Goal: Use online tool/utility: Utilize a website feature to perform a specific function

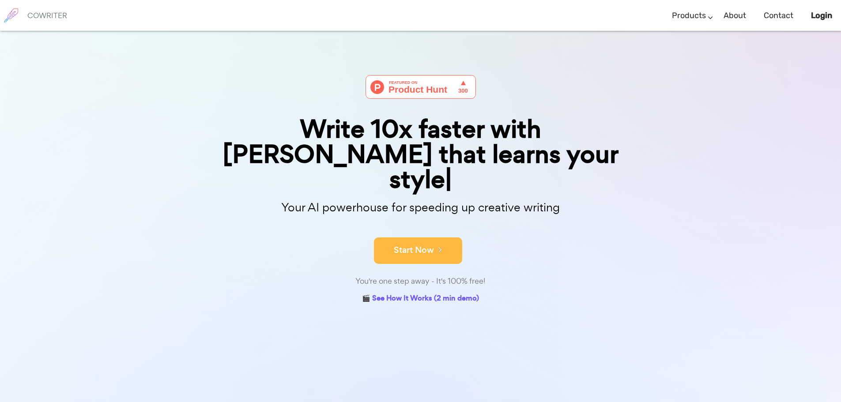
click at [420, 237] on button "Start Now" at bounding box center [418, 250] width 88 height 26
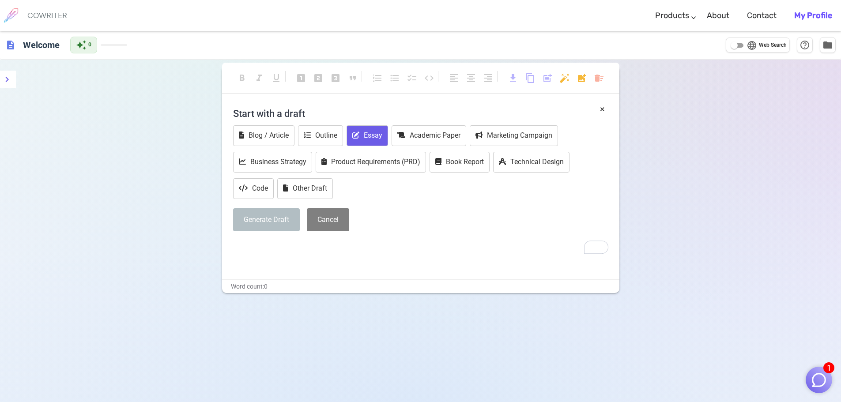
click at [358, 138] on icon "To enrich screen reader interactions, please activate Accessibility in Grammarl…" at bounding box center [355, 135] width 7 height 7
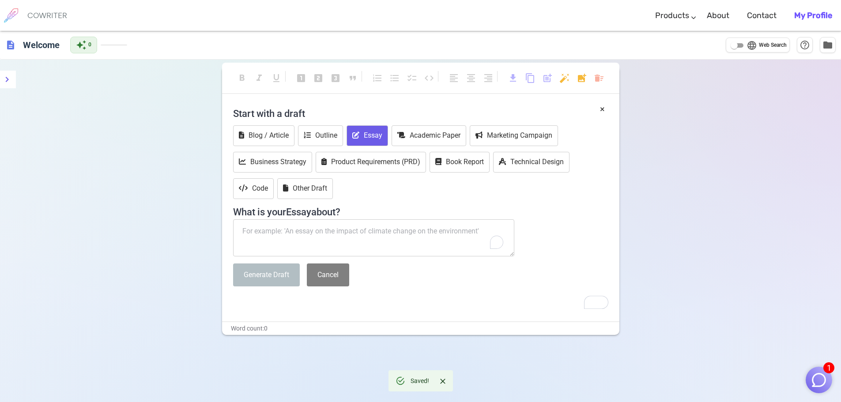
click at [293, 230] on textarea "To enrich screen reader interactions, please activate Accessibility in Grammarl…" at bounding box center [374, 237] width 282 height 37
click at [257, 232] on textarea "To enrich screen reader interactions, please activate Accessibility in Grammarl…" at bounding box center [374, 237] width 282 height 37
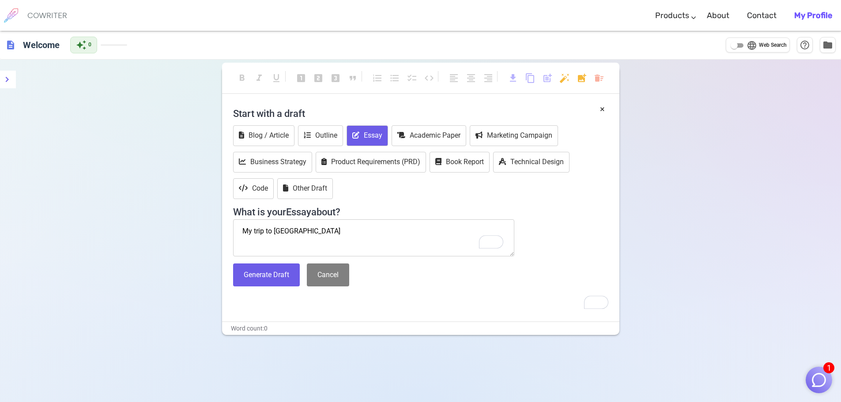
click at [319, 235] on textarea "My trip to Disney World" at bounding box center [374, 237] width 282 height 37
type textarea "My trip to Disney World"
click at [282, 282] on button "Generate Draft" at bounding box center [266, 274] width 67 height 23
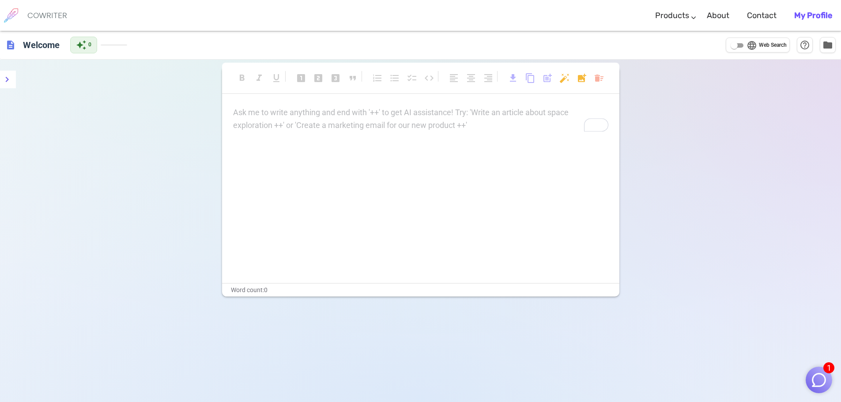
click at [251, 115] on p "Ask me to write anything and end with '++' to get AI assistance! Try: 'Write an…" at bounding box center [420, 112] width 375 height 13
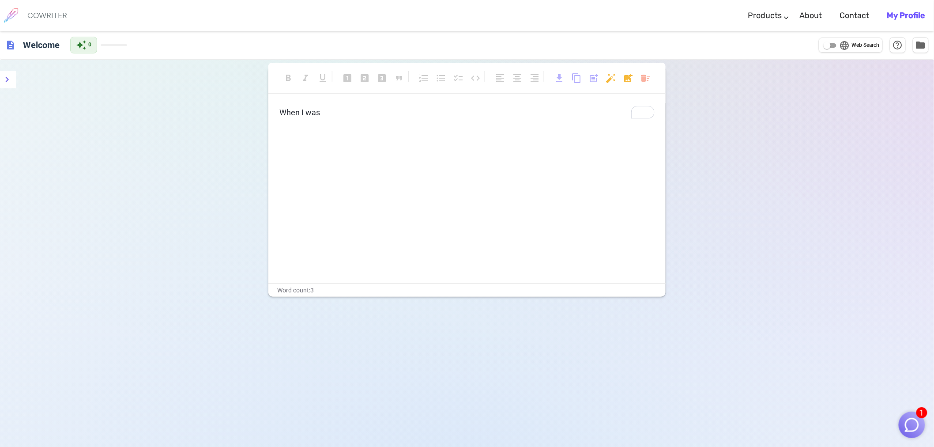
click at [326, 115] on p "When I was" at bounding box center [466, 112] width 375 height 13
click at [831, 45] on input "language Web Search" at bounding box center [827, 45] width 32 height 11
checkbox input "true"
